Goal: Navigation & Orientation: Find specific page/section

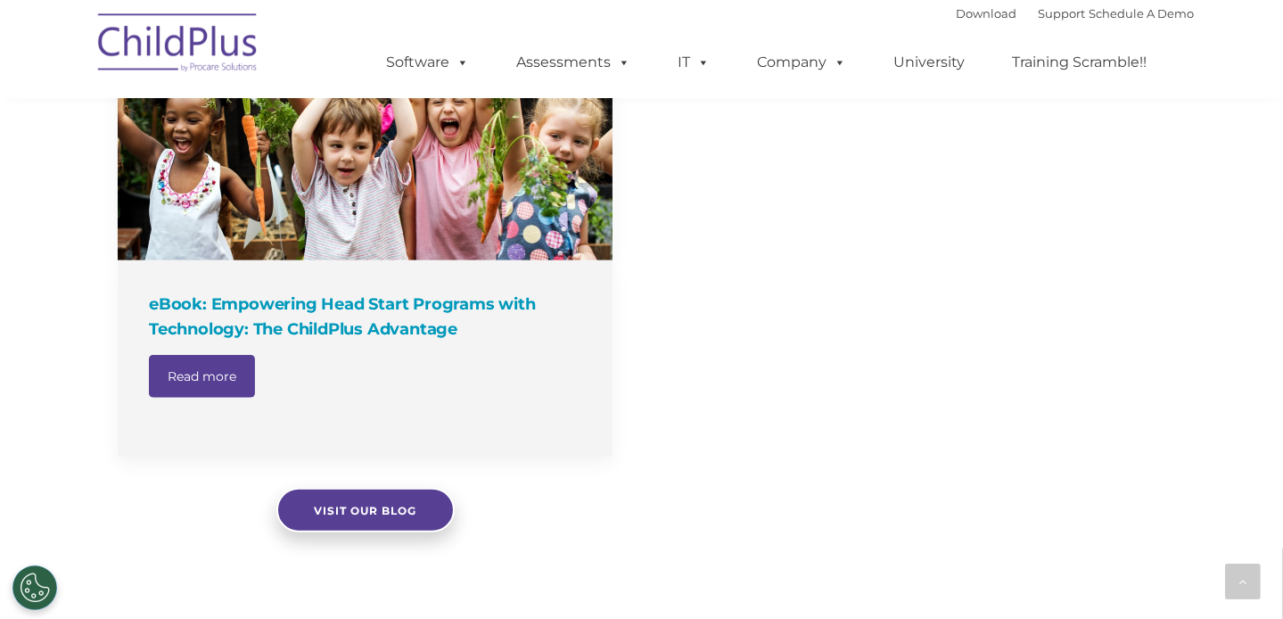
select select "MEDIUM"
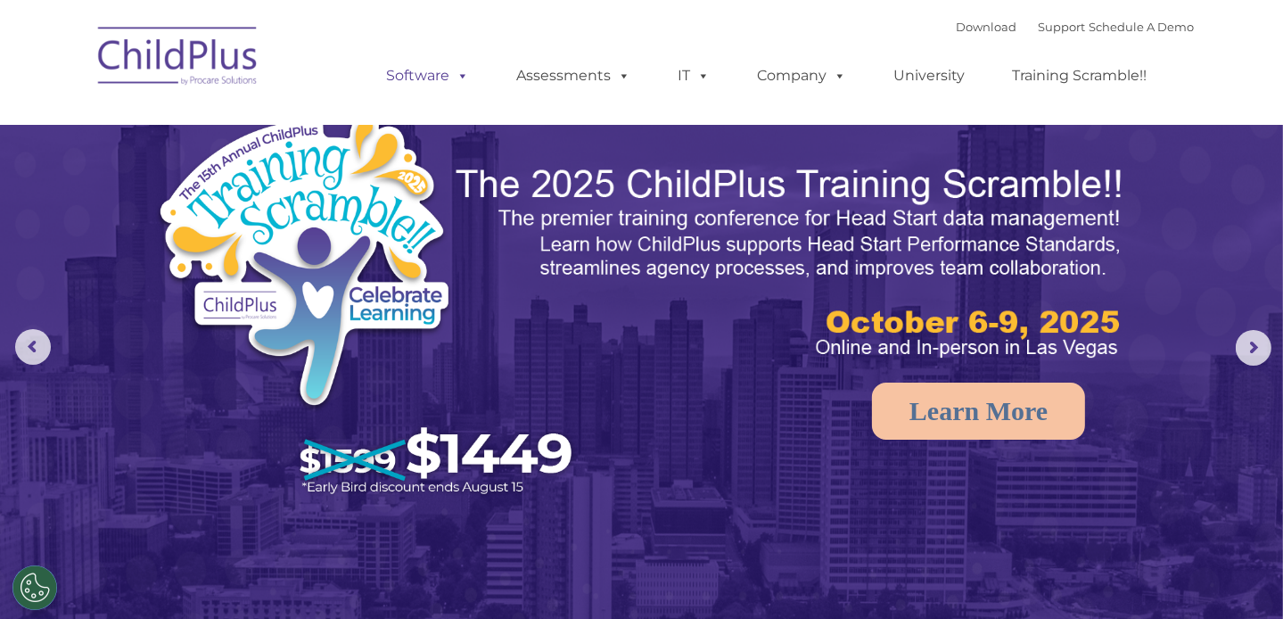
click at [428, 73] on link "Software" at bounding box center [428, 76] width 119 height 36
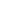
click at [0, 0] on html at bounding box center [0, 0] width 0 height 0
drag, startPoint x: 957, startPoint y: 29, endPoint x: 915, endPoint y: 31, distance: 42.0
click at [0, 0] on html at bounding box center [0, 0] width 0 height 0
